Goal: Transaction & Acquisition: Purchase product/service

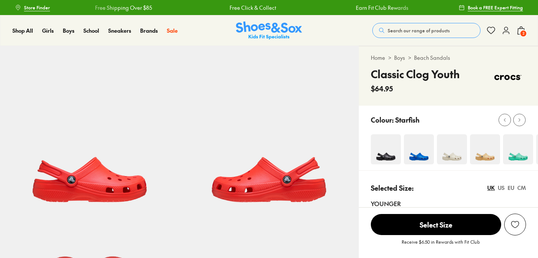
select select "*"
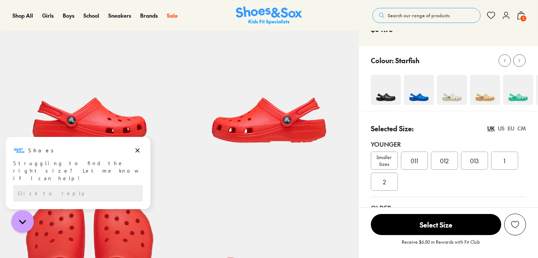
click at [384, 186] on div "2" at bounding box center [384, 181] width 27 height 18
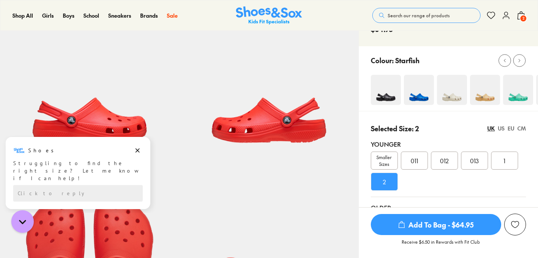
click at [412, 220] on span "Add To Bag - $64.95" at bounding box center [436, 224] width 130 height 21
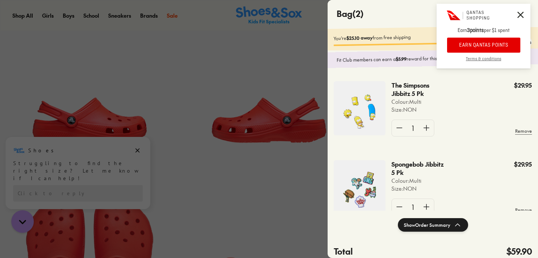
click at [522, 14] on icon at bounding box center [520, 15] width 6 height 6
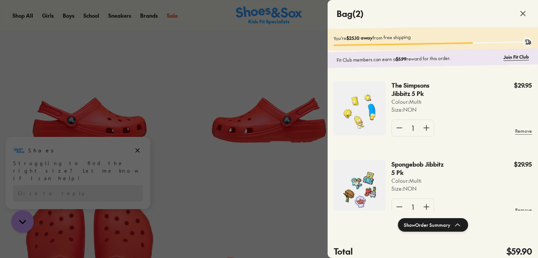
click at [292, 179] on div at bounding box center [269, 129] width 538 height 258
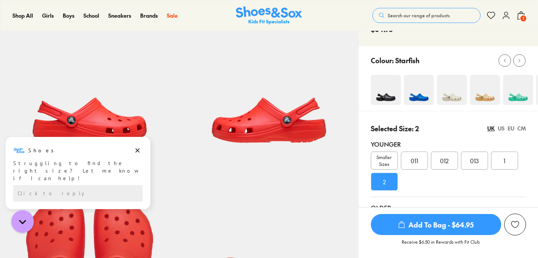
click at [510, 159] on div "1" at bounding box center [504, 160] width 27 height 18
click at [455, 227] on span "Add To Bag - $64.95" at bounding box center [436, 224] width 130 height 21
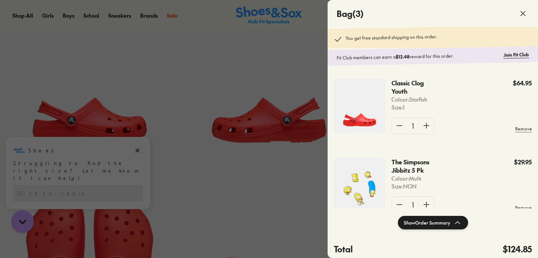
click at [254, 226] on div at bounding box center [269, 129] width 538 height 258
